Goal: Task Accomplishment & Management: Manage account settings

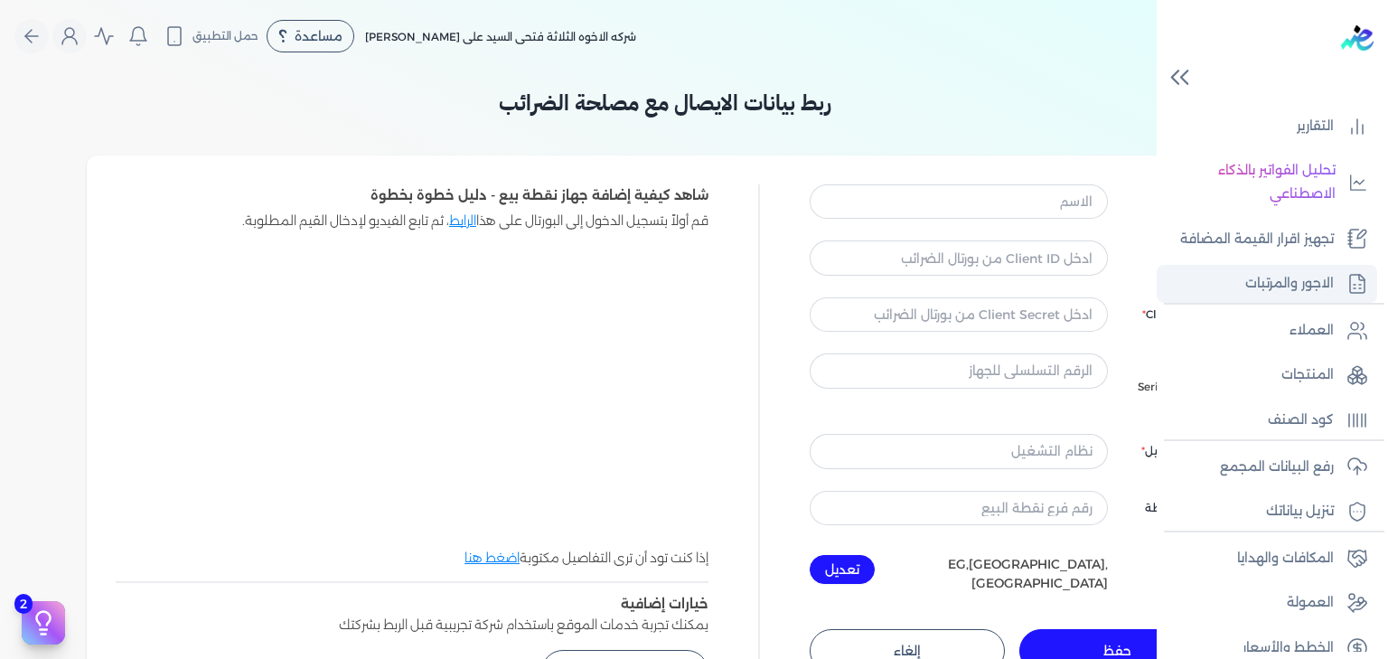
scroll to position [357, 0]
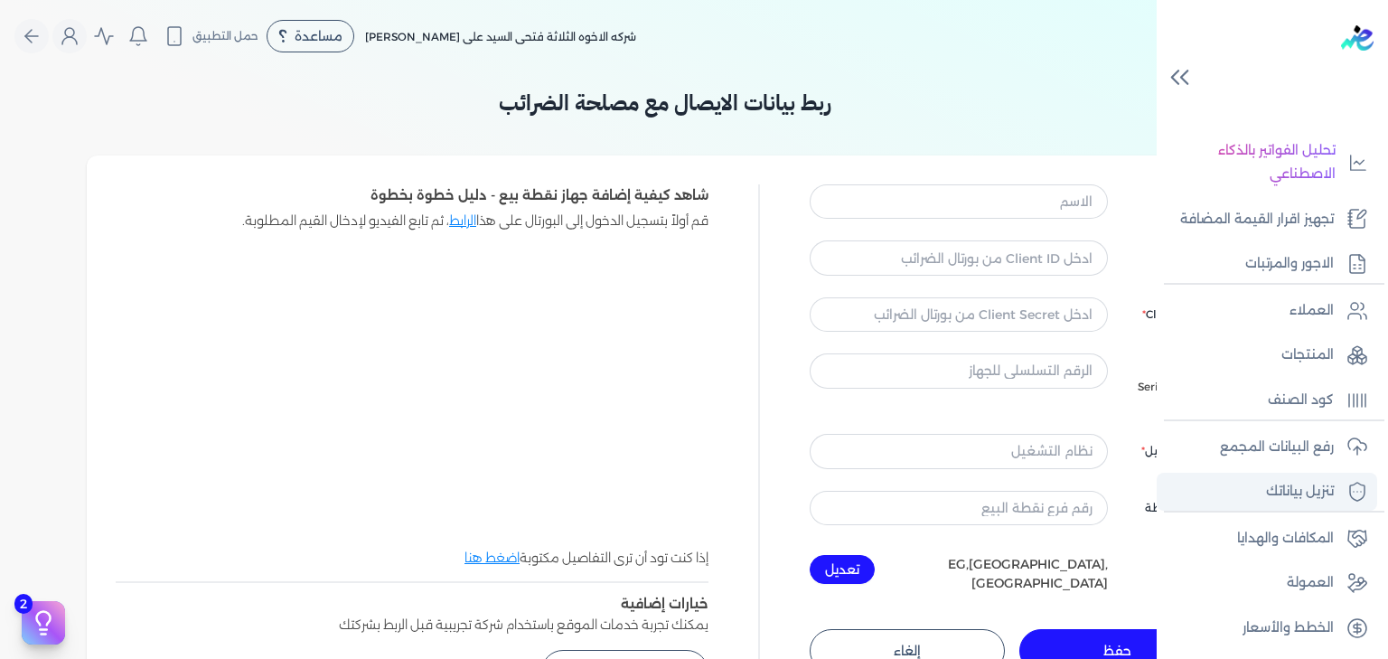
click at [1309, 481] on p "تنزيل بياناتك" at bounding box center [1300, 491] width 68 height 23
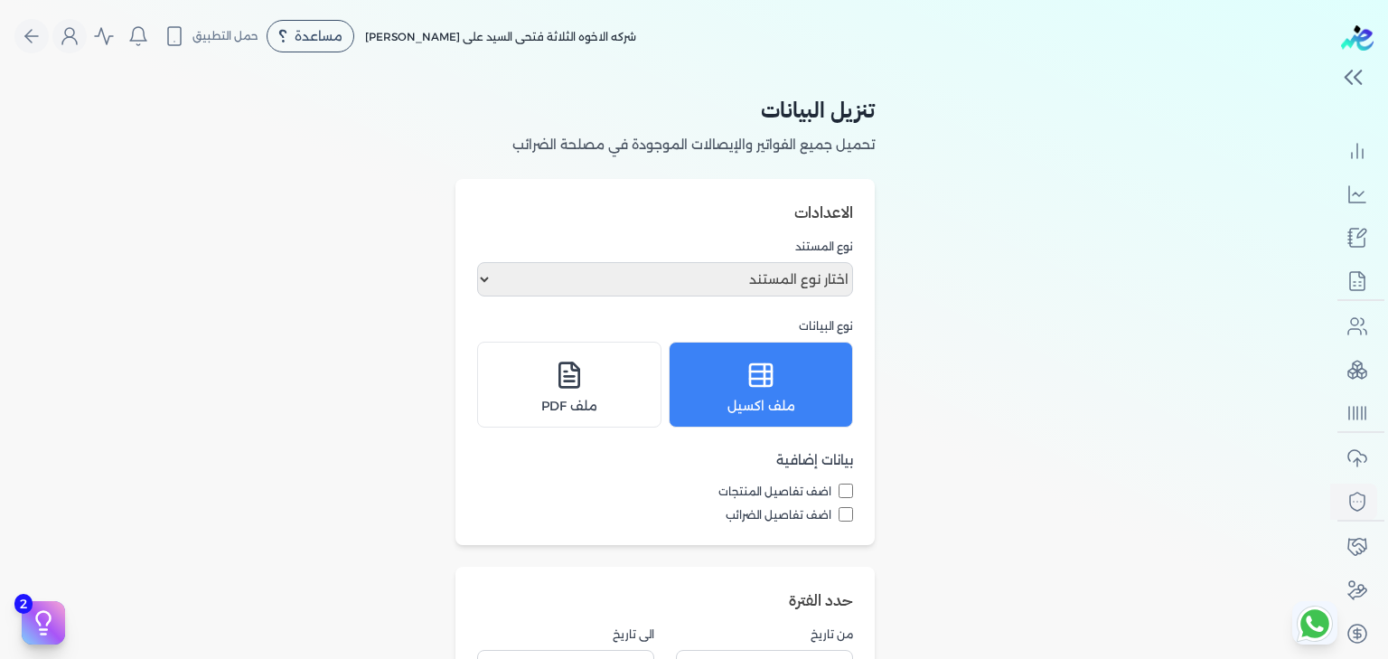
scroll to position [299, 0]
click at [748, 271] on select "اختار نوع المستند فواتير الإيصالات" at bounding box center [665, 279] width 376 height 34
select select "receipts"
click at [481, 262] on select "اختار نوع المستند فواتير الإيصالات" at bounding box center [665, 279] width 376 height 34
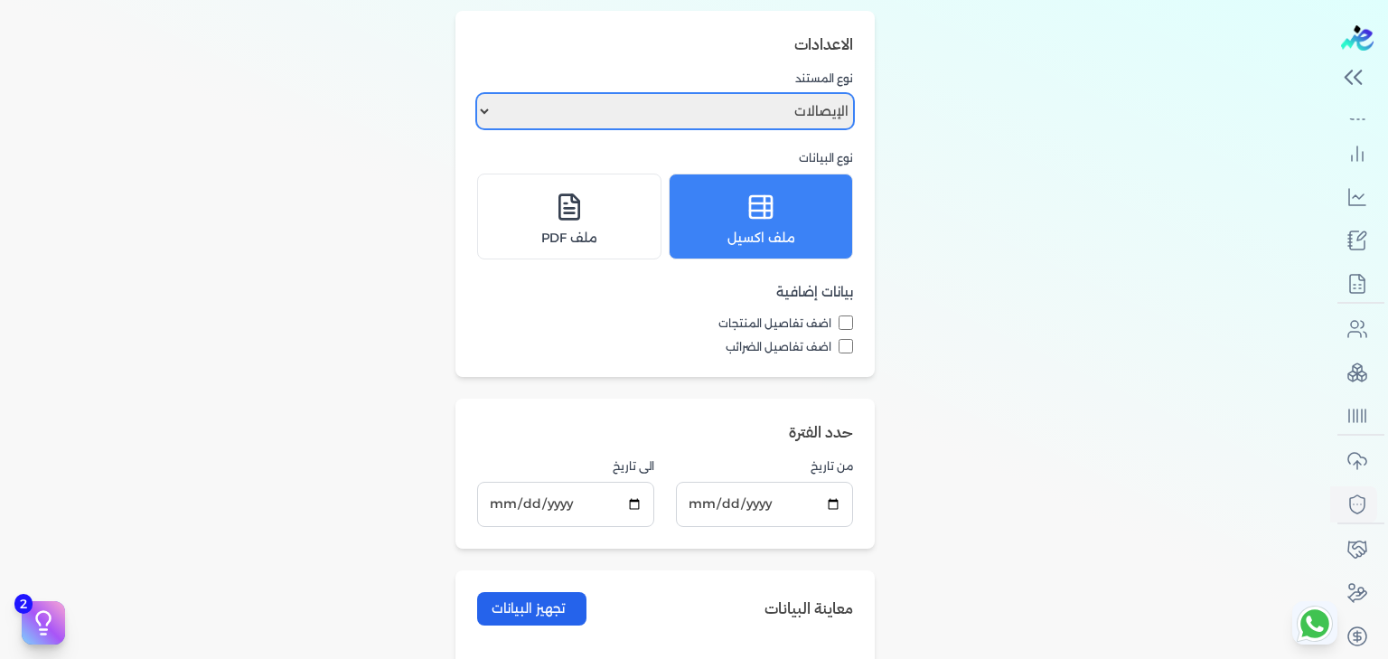
scroll to position [337, 0]
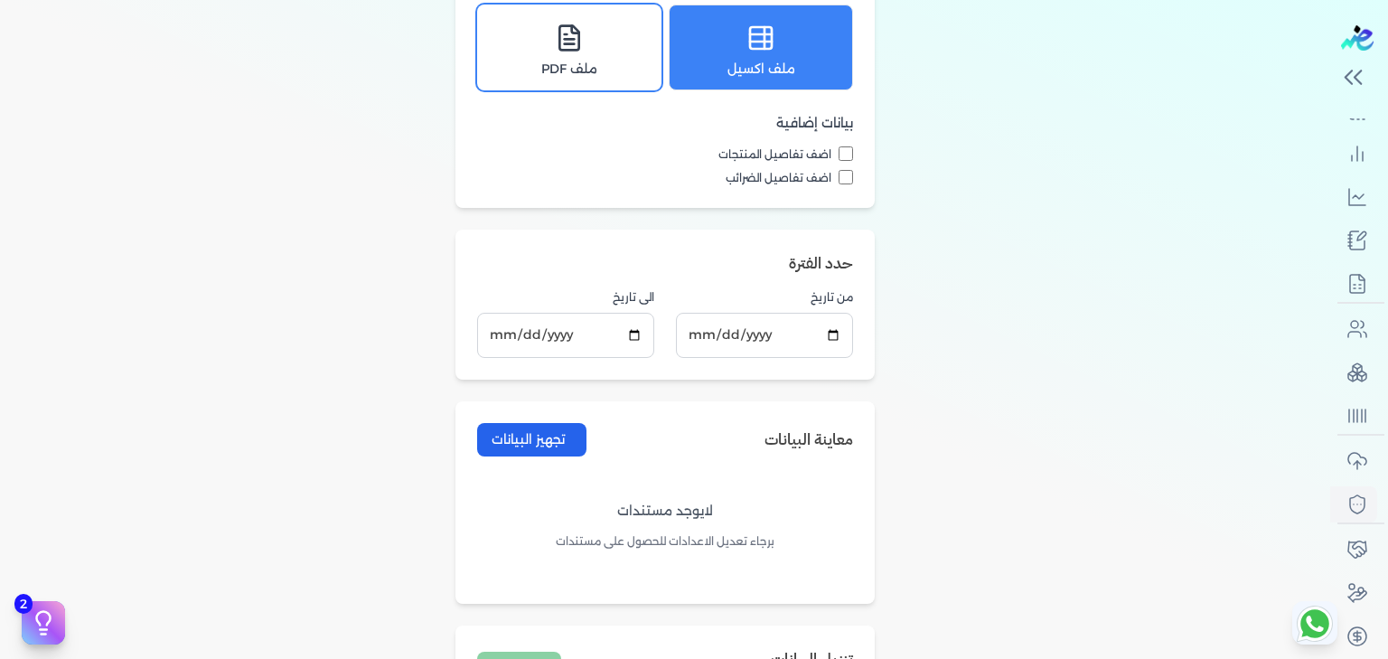
click at [565, 60] on div "ملف PDF" at bounding box center [569, 47] width 161 height 62
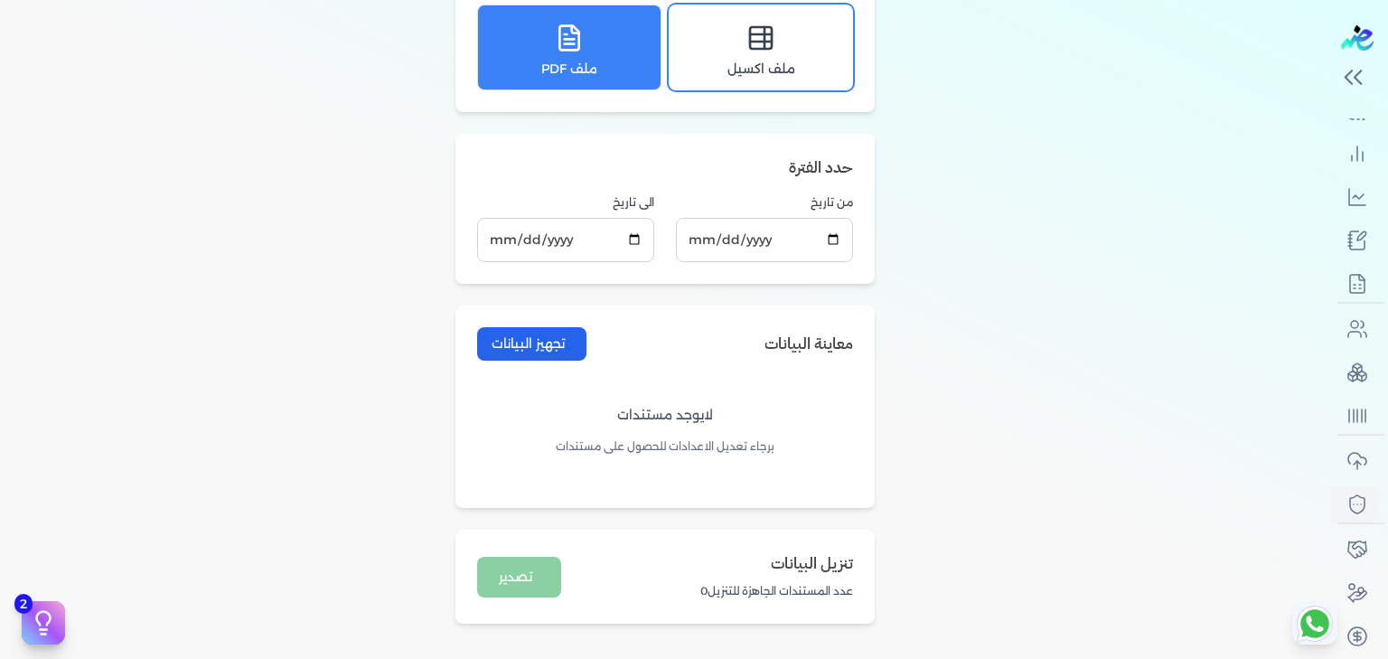
click at [717, 60] on div "ملف اكسيل" at bounding box center [760, 47] width 161 height 62
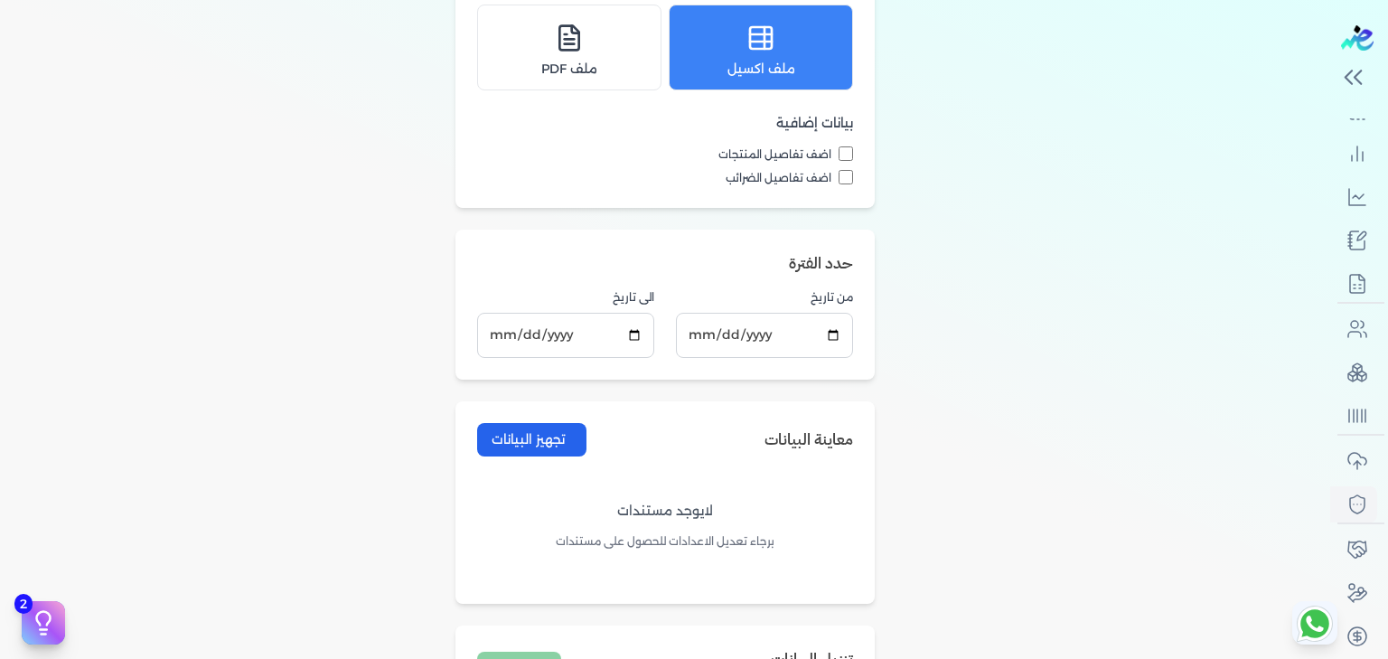
click at [844, 151] on label "اضف تفاصيل المنتجات" at bounding box center [665, 154] width 376 height 16
click at [844, 151] on input "اضف تفاصيل المنتجات" at bounding box center [845, 153] width 14 height 14
checkbox input "true"
click at [548, 441] on button "تجهيز البيانات" at bounding box center [531, 439] width 109 height 33
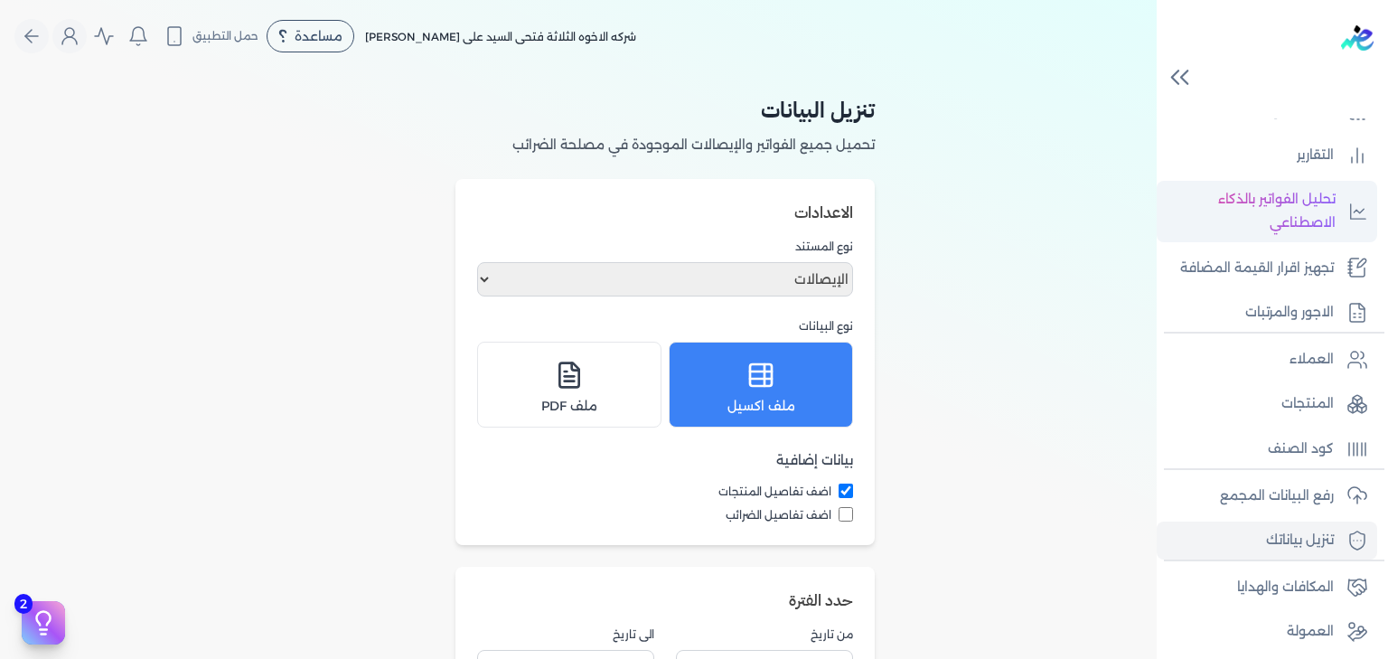
scroll to position [0, 0]
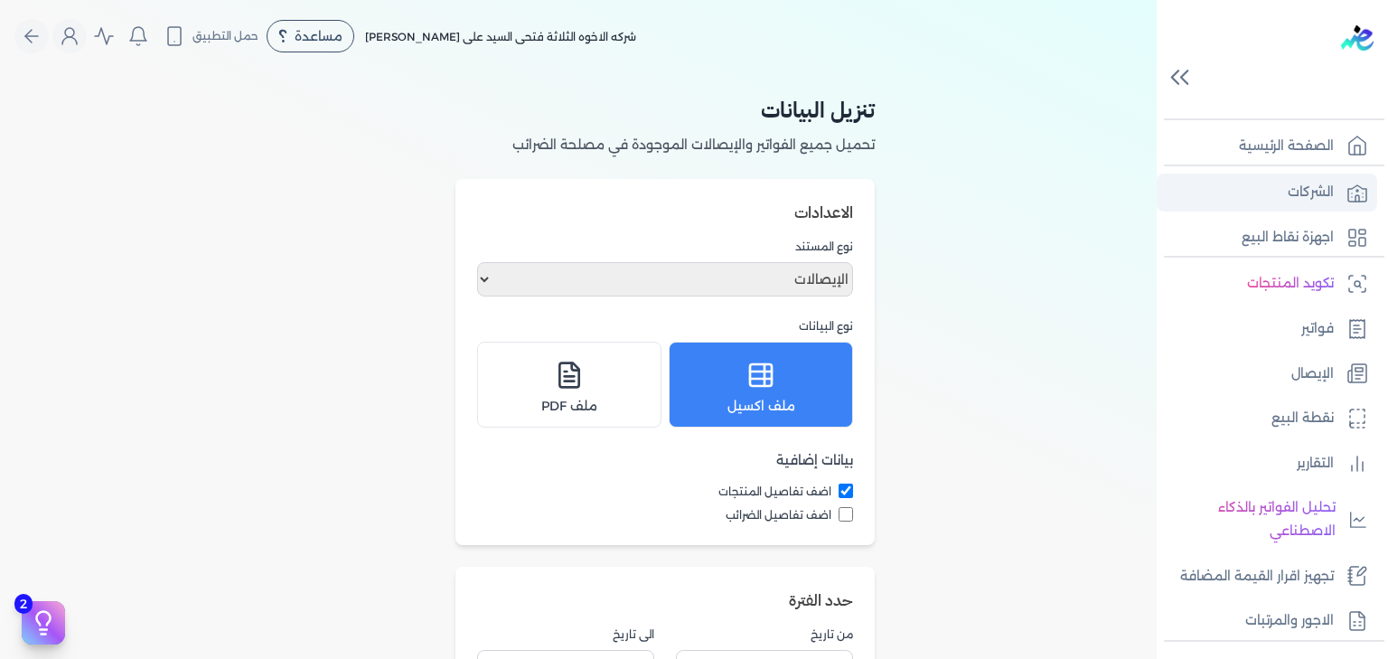
click at [1322, 185] on p "الشركات" at bounding box center [1310, 192] width 46 height 23
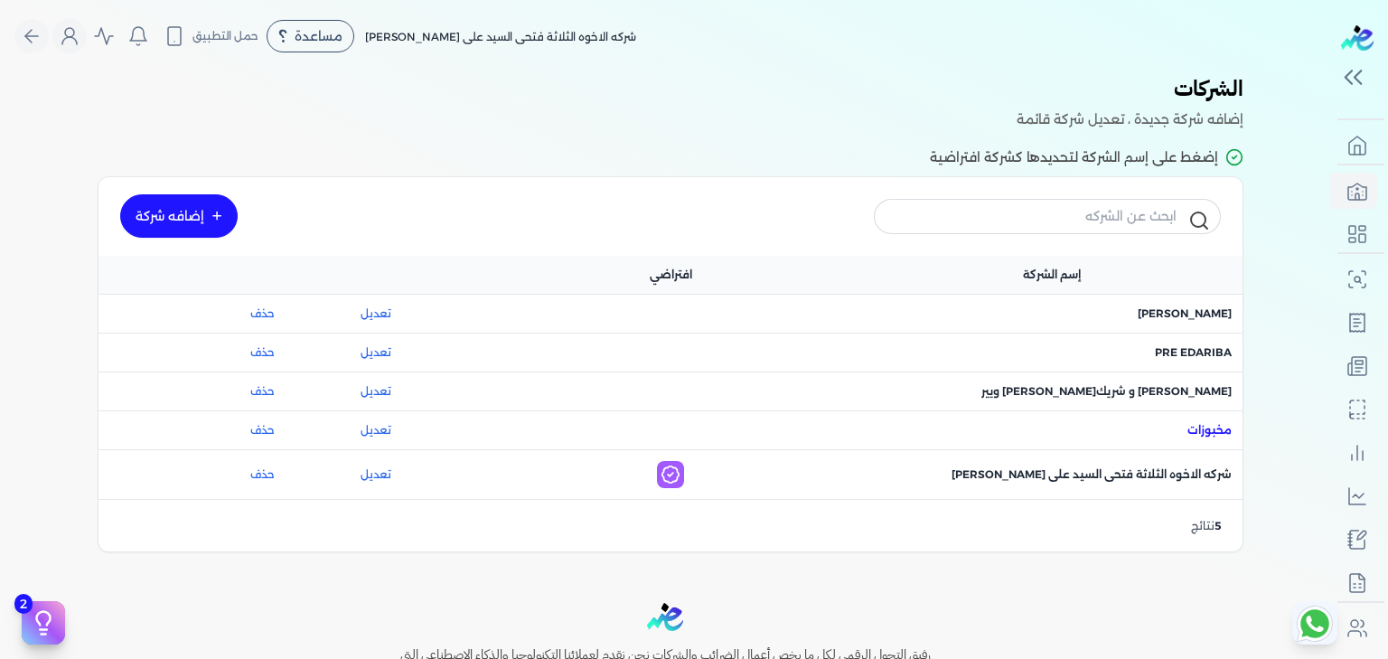
click at [1211, 430] on span "اسم الشركة : مخبوزات" at bounding box center [1209, 430] width 44 height 16
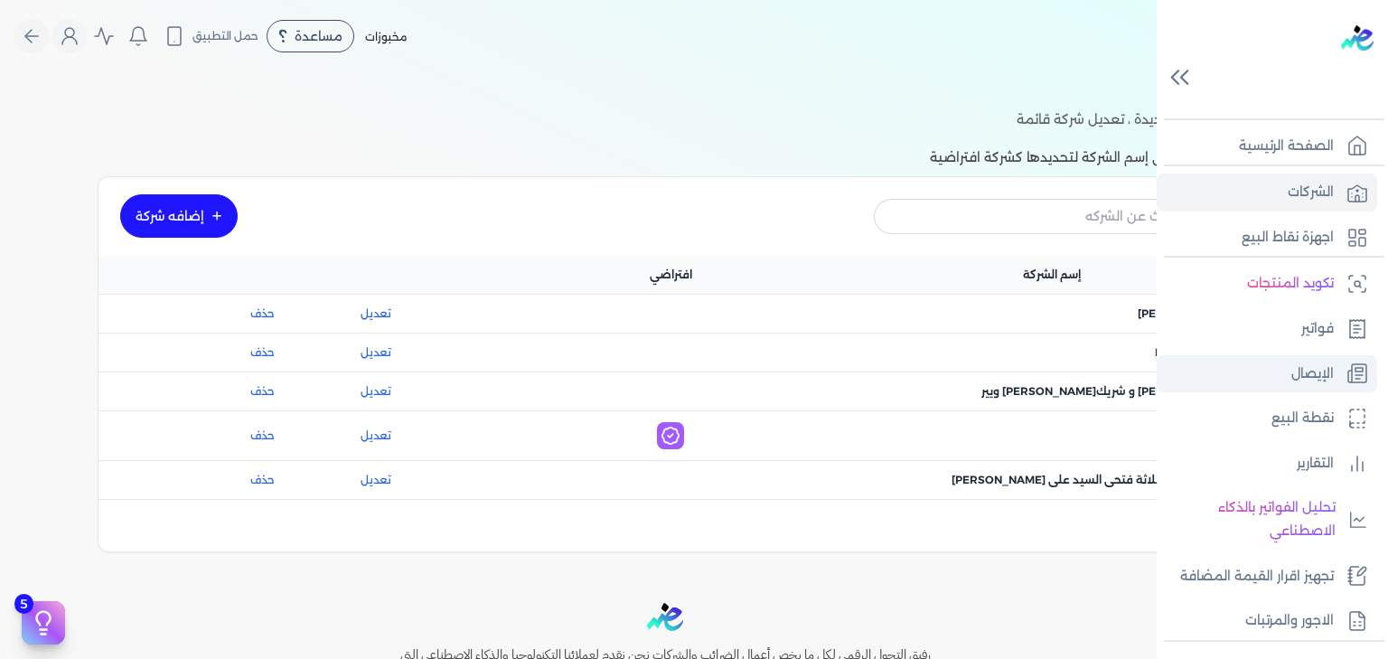
click at [1310, 375] on p "الإيصال" at bounding box center [1312, 373] width 42 height 23
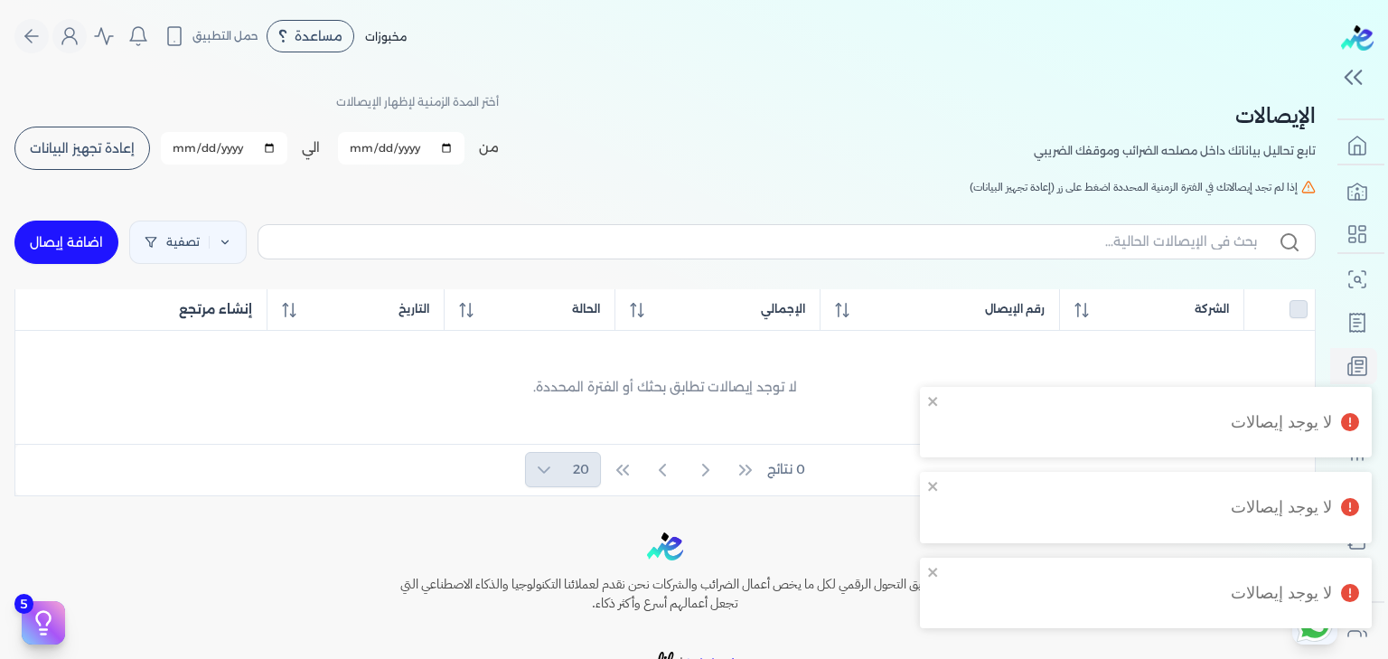
click at [76, 146] on span "إعادة تجهيز البيانات" at bounding box center [82, 148] width 105 height 13
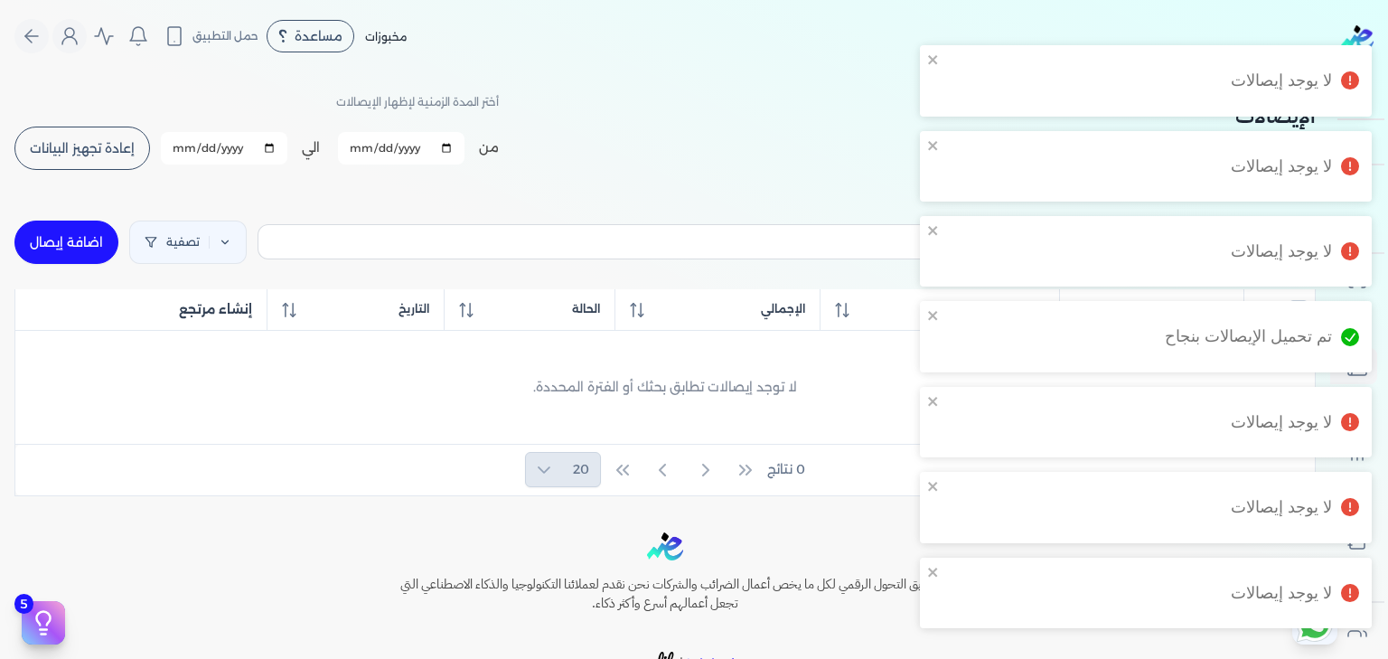
click at [97, 157] on button "إعادة تجهيز البيانات" at bounding box center [82, 147] width 136 height 43
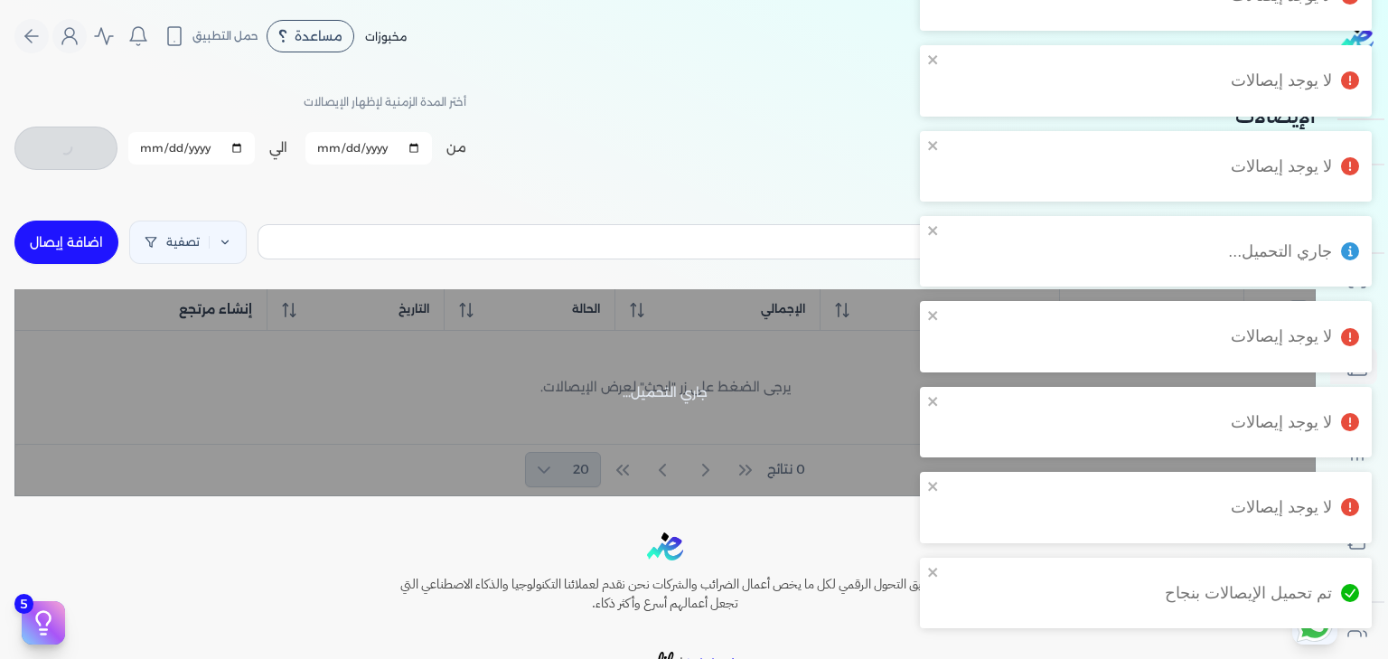
click at [734, 168] on div "الإيصالات تابع تحاليل بياناتك داخل مصلحه الضرائب وموقفك الضريبي أختر المدة الزم…" at bounding box center [664, 130] width 1301 height 81
checkbox input "false"
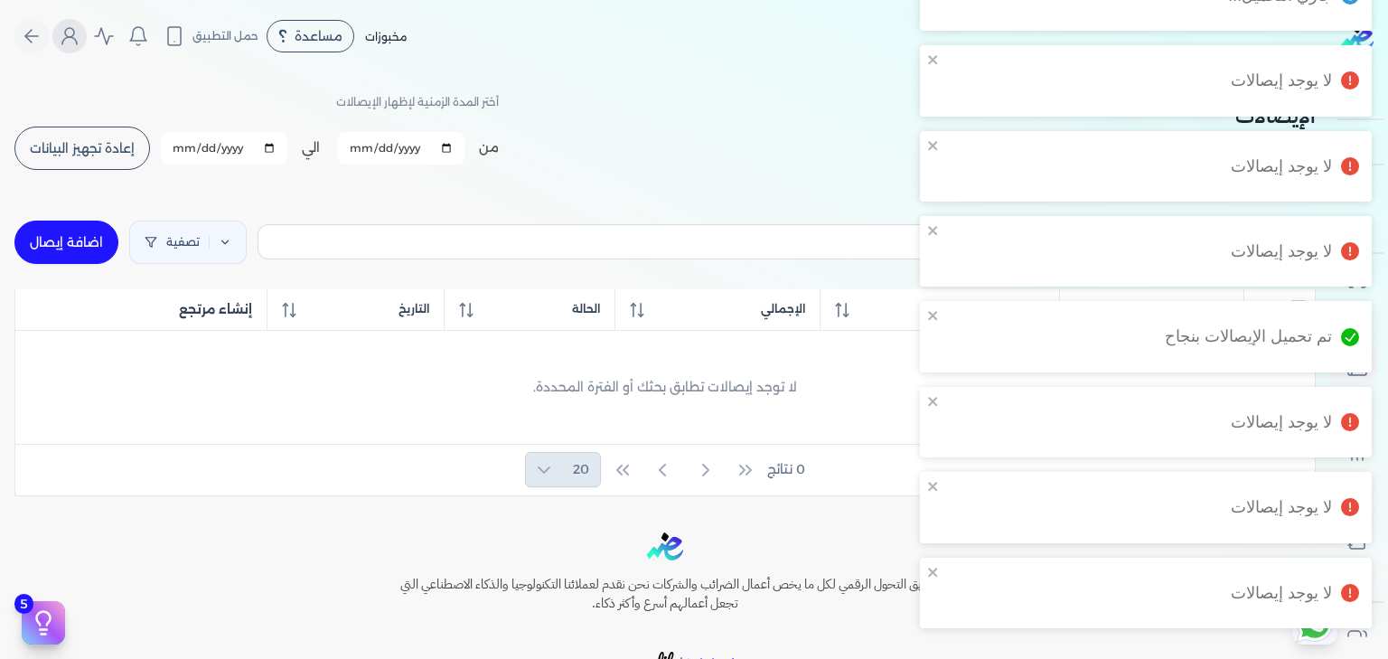
click at [64, 34] on button "Global" at bounding box center [69, 36] width 34 height 34
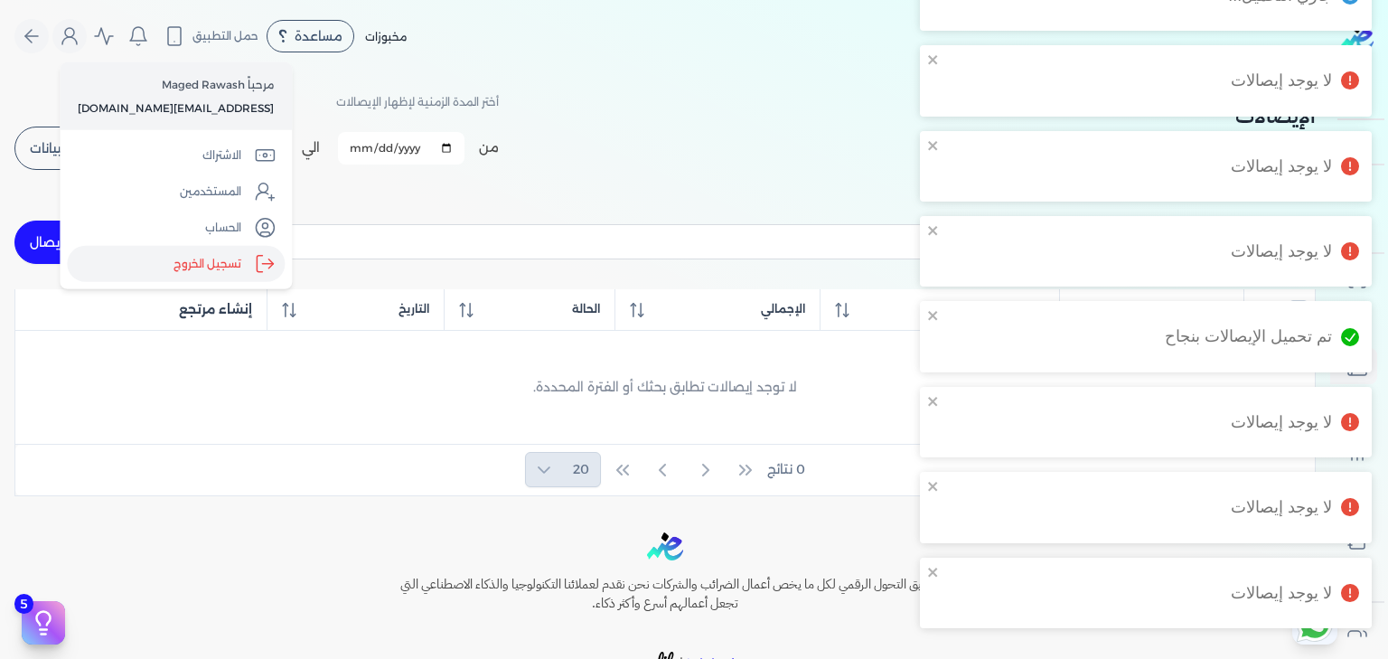
click at [206, 269] on label "تسجيل الخروج" at bounding box center [176, 264] width 218 height 36
click at [1330, 72] on input "Close" at bounding box center [1330, 72] width 0 height 0
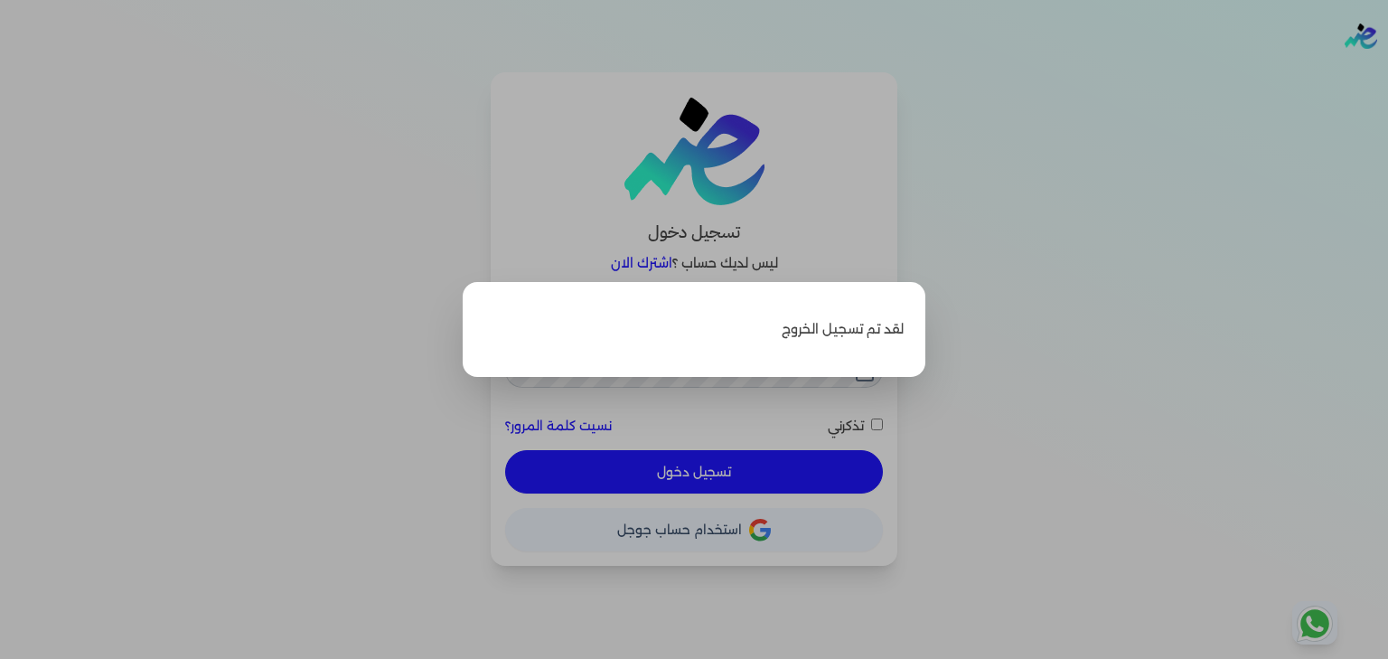
click at [773, 209] on label "Close" at bounding box center [694, 329] width 1388 height 659
click at [1387, 72] on input "Close" at bounding box center [1388, 72] width 0 height 0
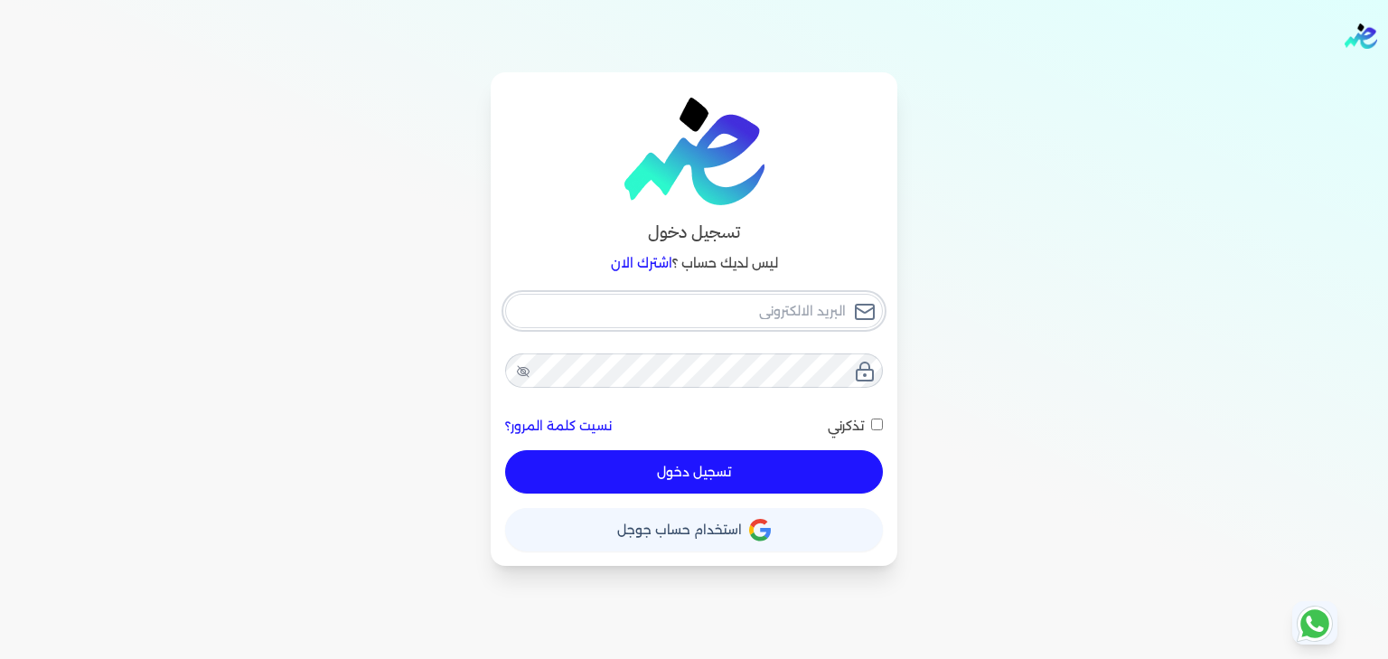
checkbox input "false"
type input "[EMAIL_ADDRESS][DOMAIN_NAME]"
checkbox input "false"
click at [828, 329] on div "ensoulify2021@gmail.com نسيت كلمة المرور؟ تذكرني تسجيل دخول" at bounding box center [694, 394] width 378 height 201
click at [827, 301] on input "[EMAIL_ADDRESS][DOMAIN_NAME]" at bounding box center [694, 311] width 378 height 34
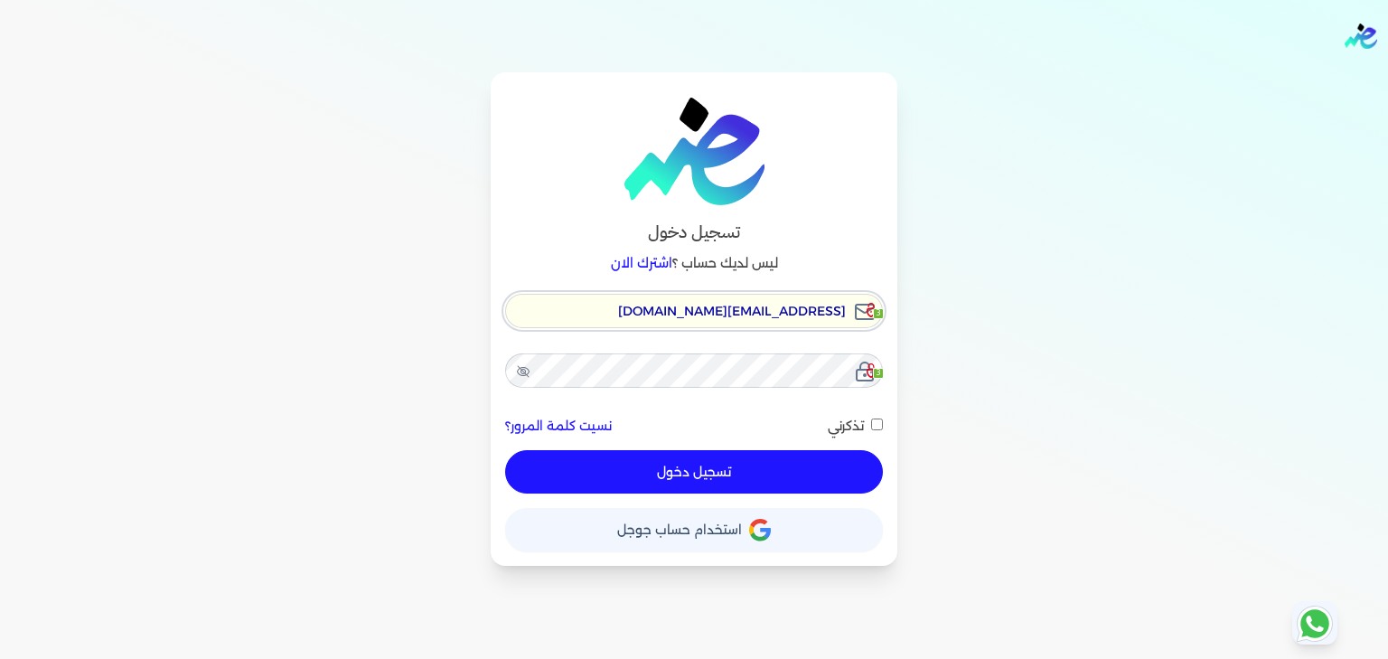
click at [827, 300] on input "[EMAIL_ADDRESS][DOMAIN_NAME]" at bounding box center [694, 311] width 378 height 34
type input "s"
checkbox input "false"
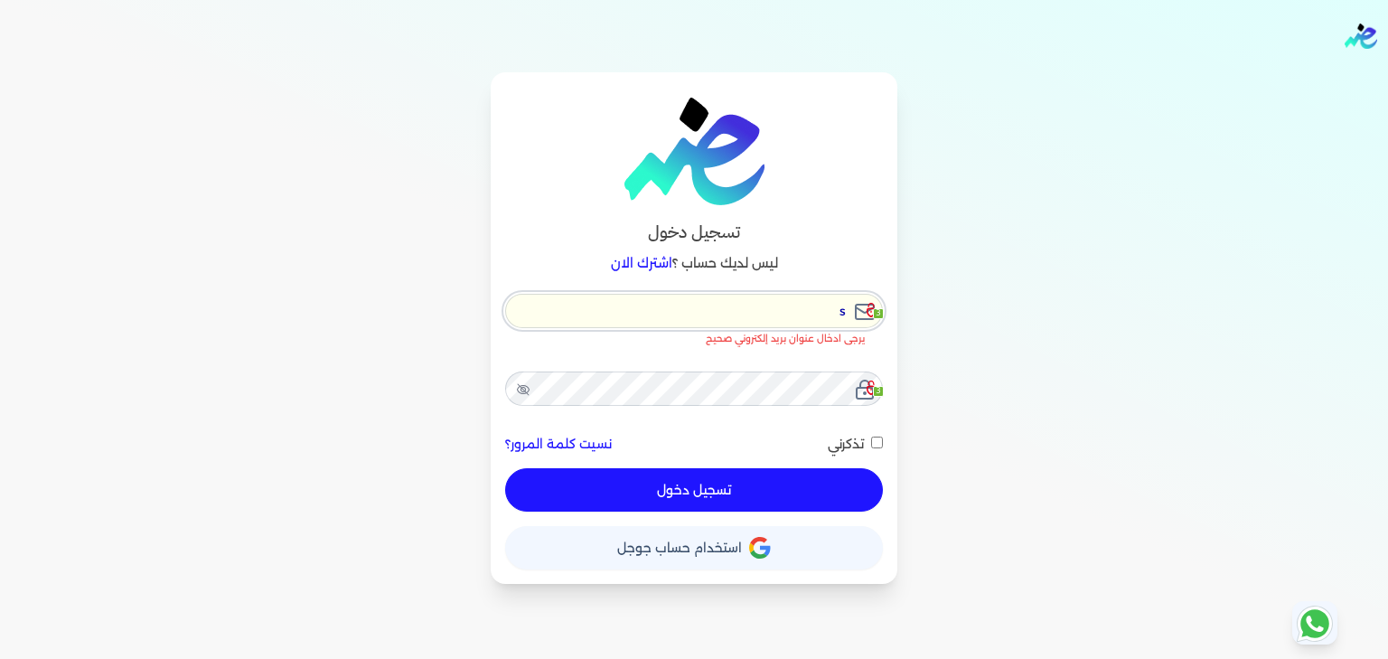
type input "s"
click at [714, 332] on li "يرجى ادخال عنوان بريد إلكتروني صحيح" at bounding box center [685, 339] width 360 height 14
click at [878, 311] on icon at bounding box center [873, 310] width 14 height 14
click at [700, 308] on input "s" at bounding box center [694, 311] width 378 height 34
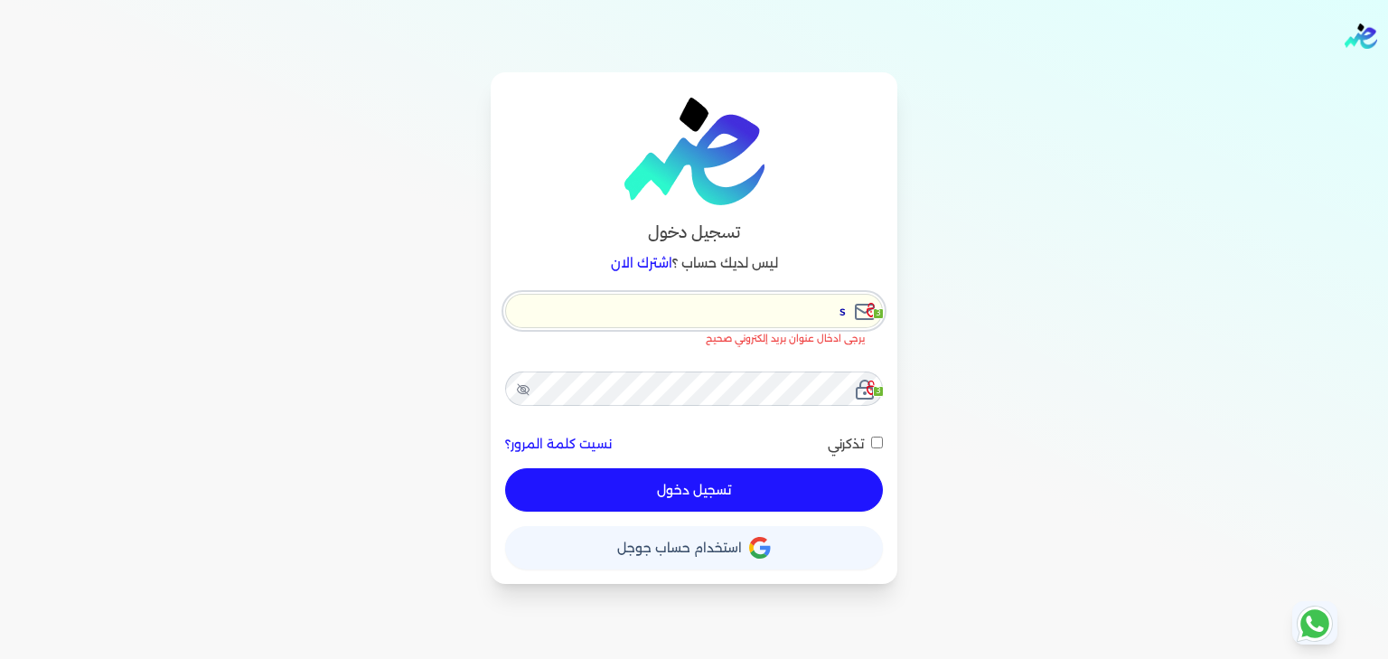
click at [700, 308] on input "s" at bounding box center [694, 311] width 378 height 34
checkbox input "false"
click at [1248, 239] on div "تسجيل دخول ليس لديك حساب ؟ اشترك الان 3 يرجى ادخال عنوان بريد إلكتروني 3 نسيت ك…" at bounding box center [694, 327] width 1388 height 511
click at [699, 304] on input "email" at bounding box center [694, 311] width 378 height 34
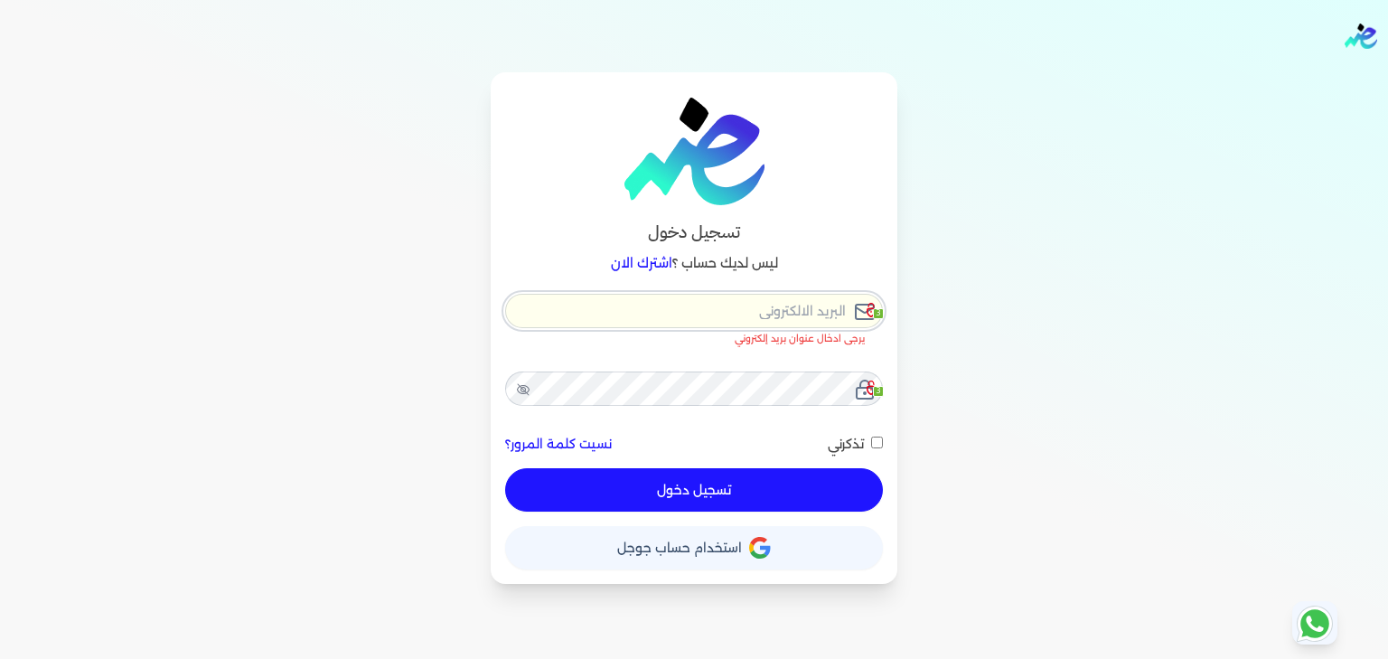
type input "s"
checkbox input "false"
type input "se"
checkbox input "false"
type input "sea"
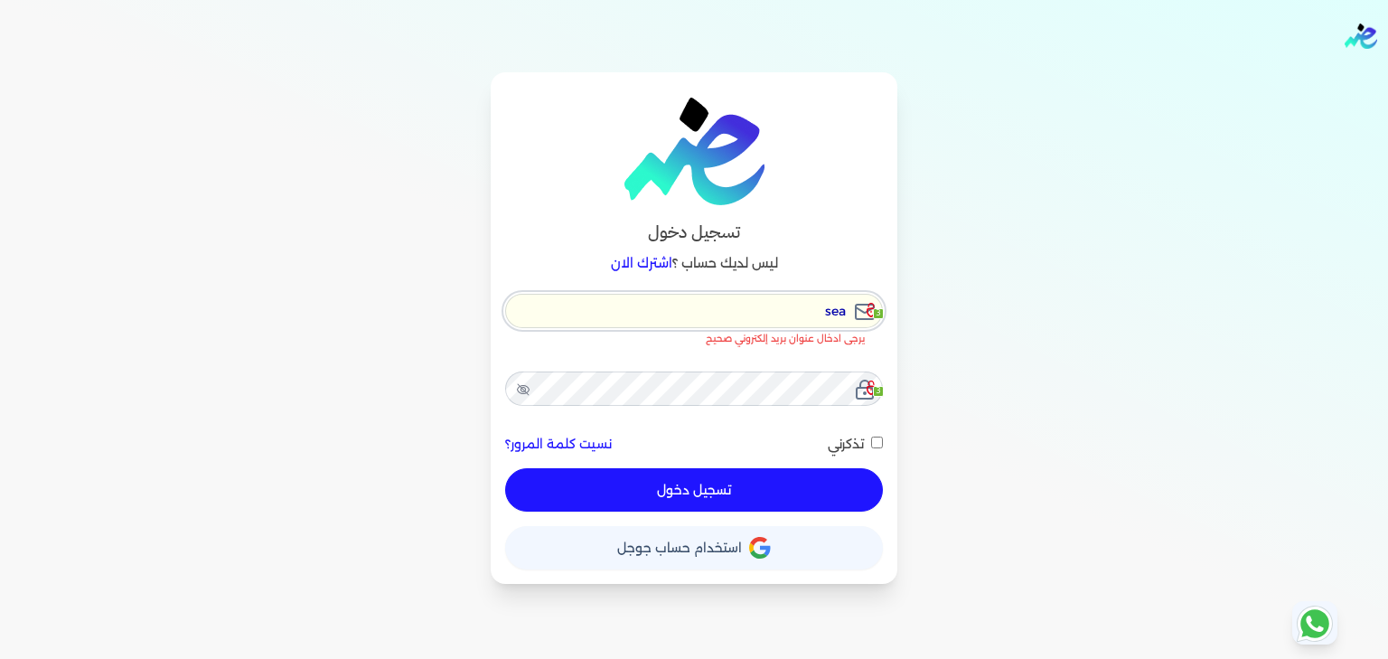
checkbox input "false"
type input "seat"
checkbox input "false"
type input "seat"
click at [873, 308] on icon at bounding box center [870, 310] width 9 height 14
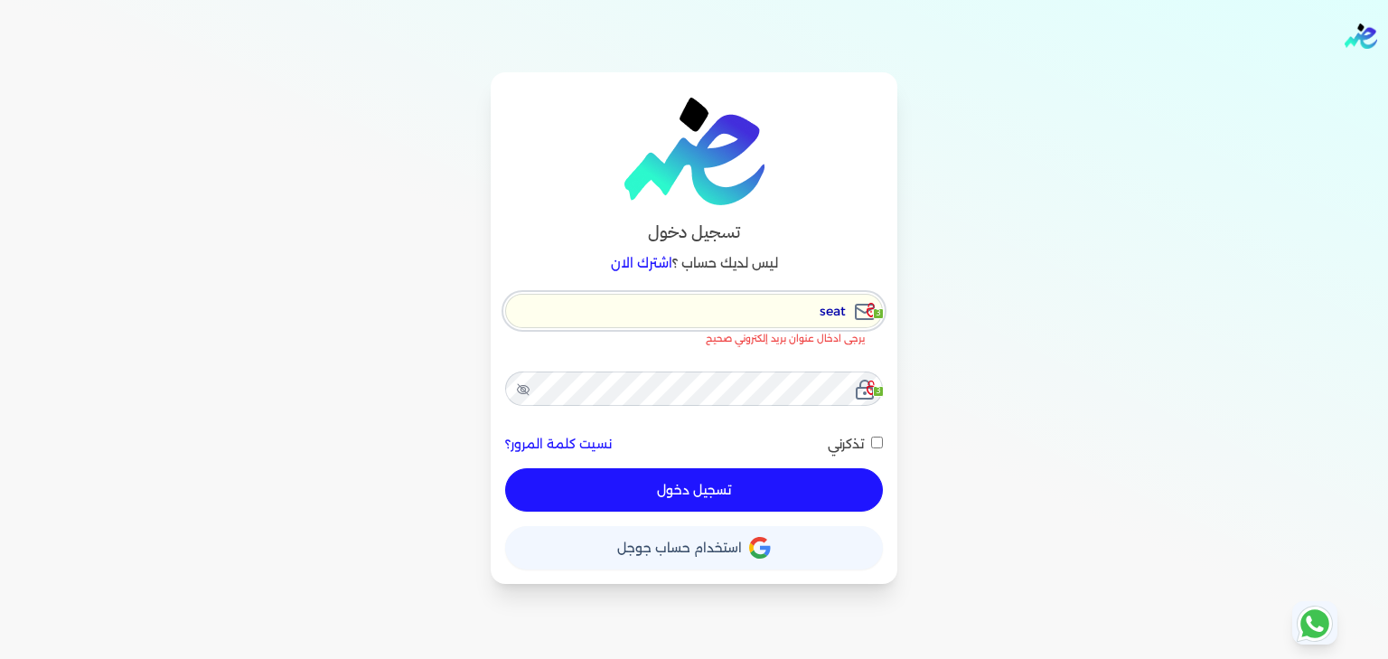
click at [636, 301] on input "seat" at bounding box center [694, 311] width 378 height 34
click at [636, 300] on input "seat" at bounding box center [694, 311] width 378 height 34
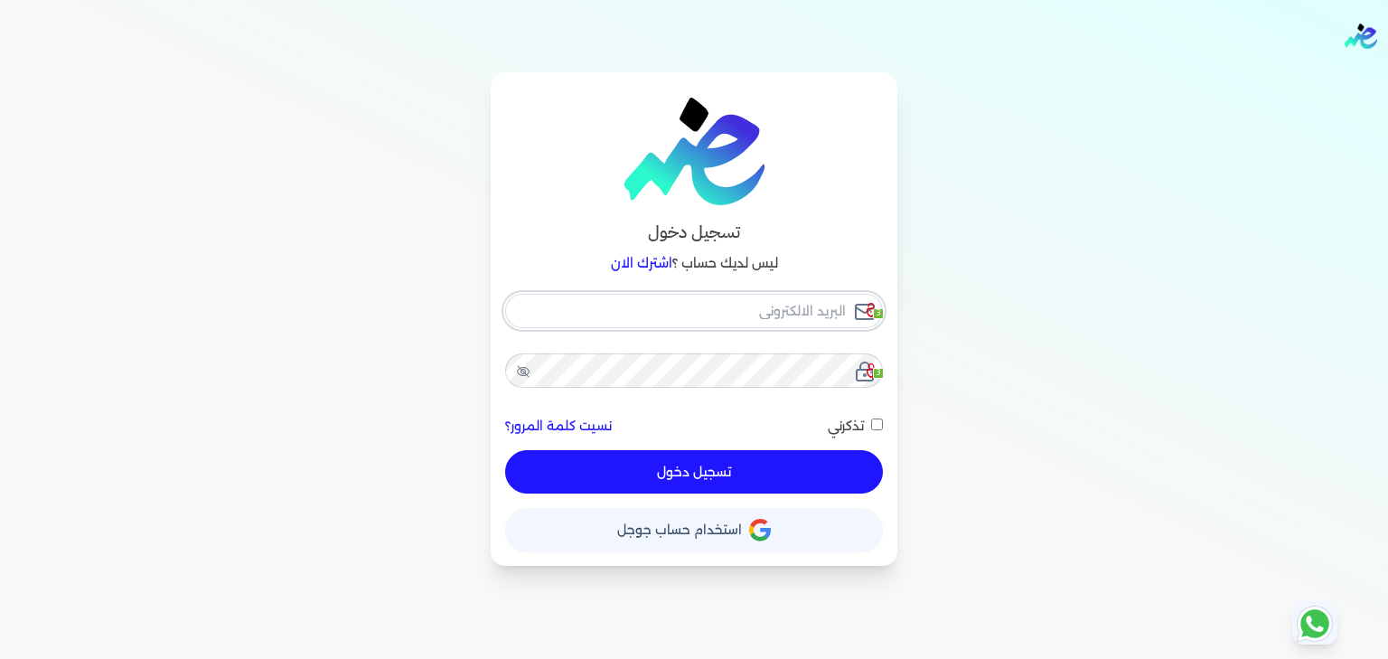
checkbox input "false"
type input "[EMAIL_ADDRESS][DOMAIN_NAME]"
checkbox input "false"
click at [878, 310] on icon at bounding box center [873, 310] width 14 height 14
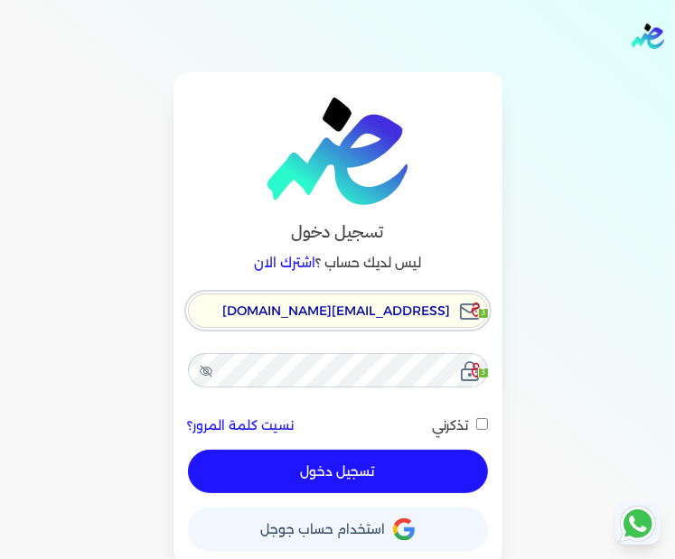
click at [295, 295] on input "[EMAIL_ADDRESS][DOMAIN_NAME]" at bounding box center [338, 311] width 300 height 34
click at [295, 294] on input "[EMAIL_ADDRESS][DOMAIN_NAME]" at bounding box center [338, 311] width 300 height 34
